Goal: Transaction & Acquisition: Purchase product/service

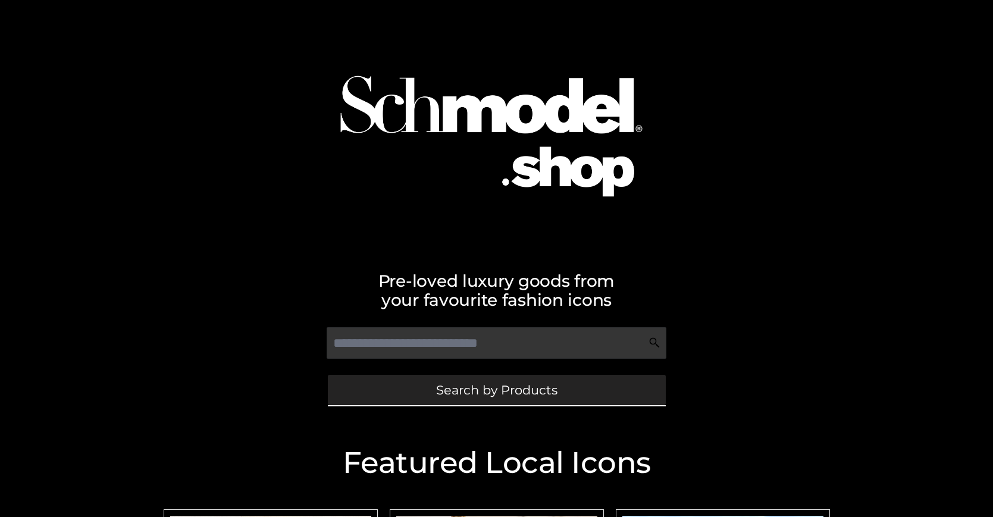
click at [496, 390] on span "Search by Products" at bounding box center [496, 390] width 121 height 13
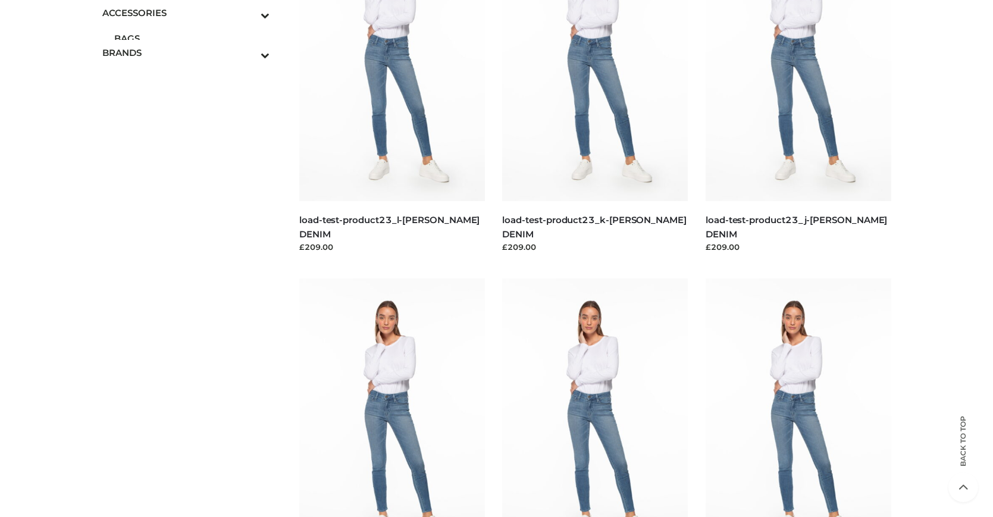
click at [192, 38] on span "BAGS" at bounding box center [192, 39] width 156 height 14
